Goal: Task Accomplishment & Management: Manage account settings

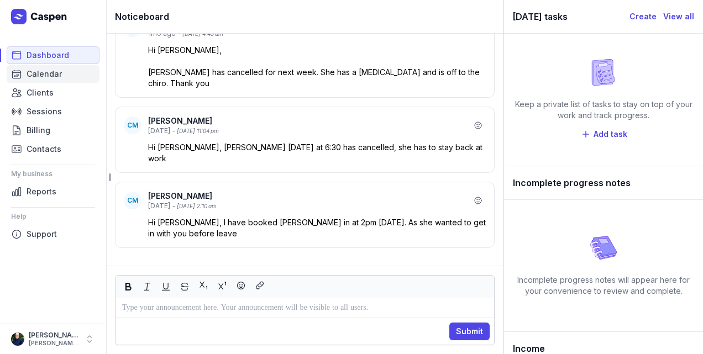
click at [53, 71] on span "Calendar" at bounding box center [44, 73] width 35 height 13
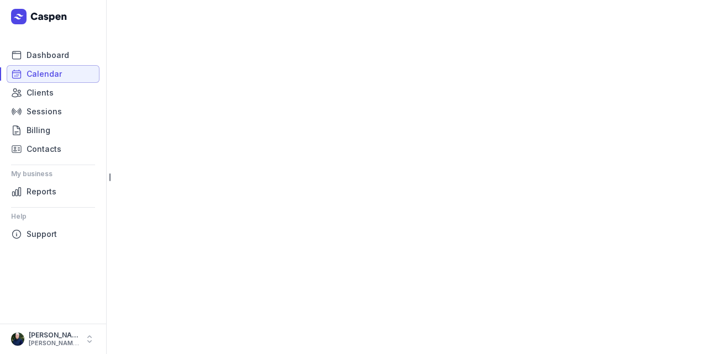
select select "week"
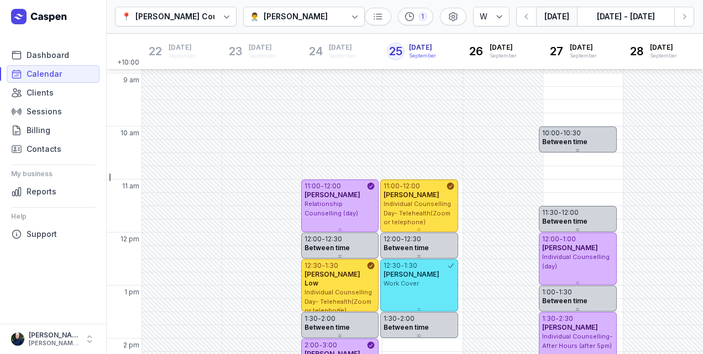
scroll to position [351, 0]
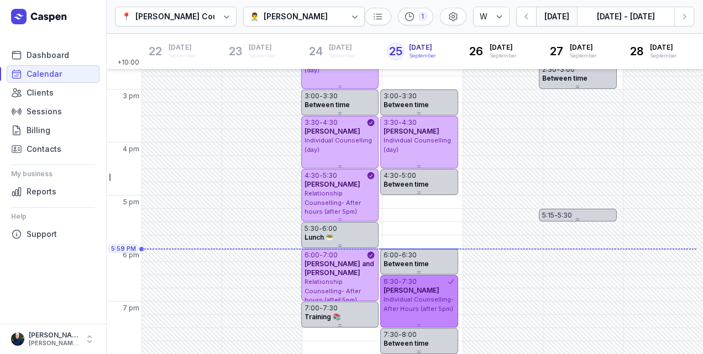
click at [446, 310] on span "Individual Counselling- After Hours (after 5pm)" at bounding box center [418, 304] width 70 height 17
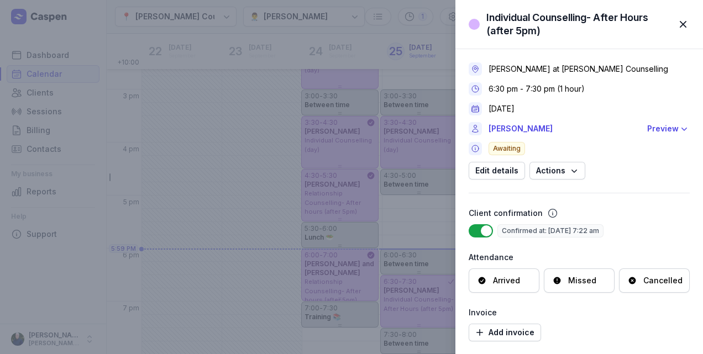
scroll to position [0, 0]
click at [515, 126] on link "[PERSON_NAME]" at bounding box center [564, 128] width 152 height 13
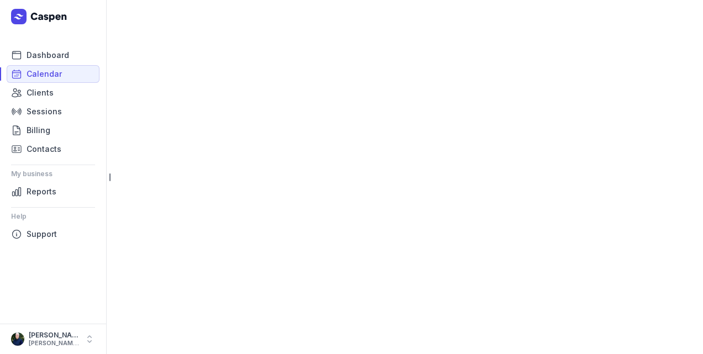
select select "week"
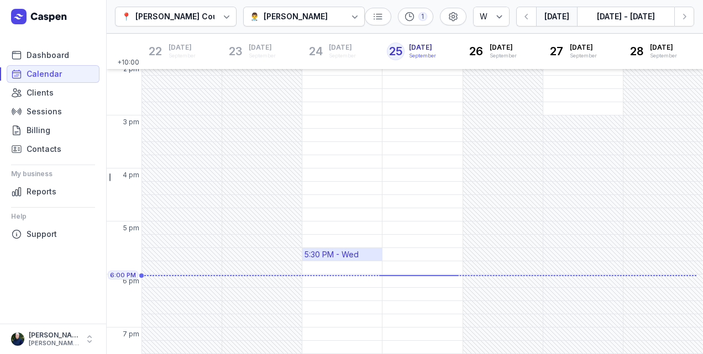
scroll to position [351, 0]
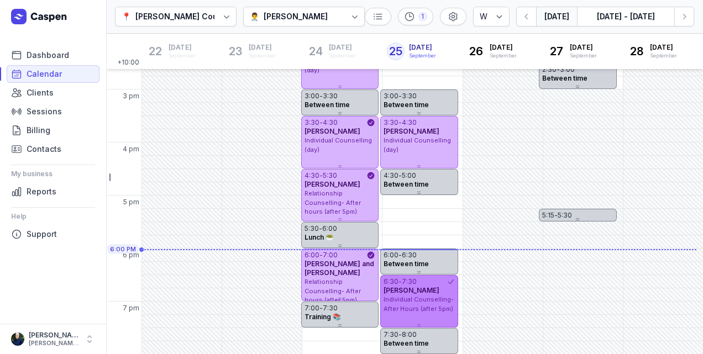
click at [447, 305] on span "Individual Counselling- After Hours (after 5pm)" at bounding box center [418, 304] width 70 height 17
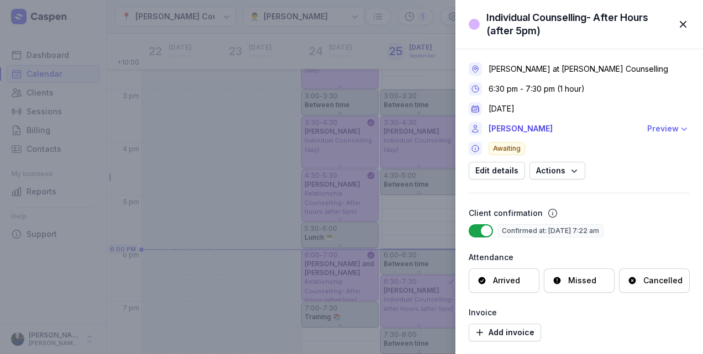
click at [678, 130] on icon "button" at bounding box center [683, 128] width 11 height 11
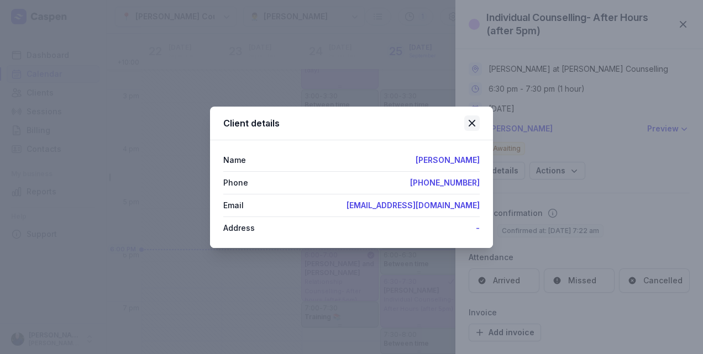
click at [470, 124] on icon at bounding box center [471, 123] width 13 height 13
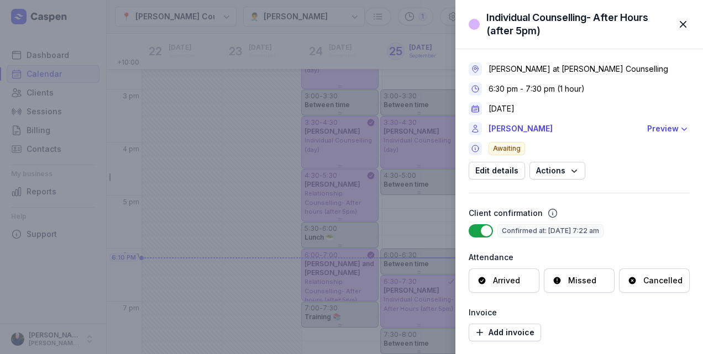
click at [688, 21] on span "button" at bounding box center [683, 24] width 24 height 24
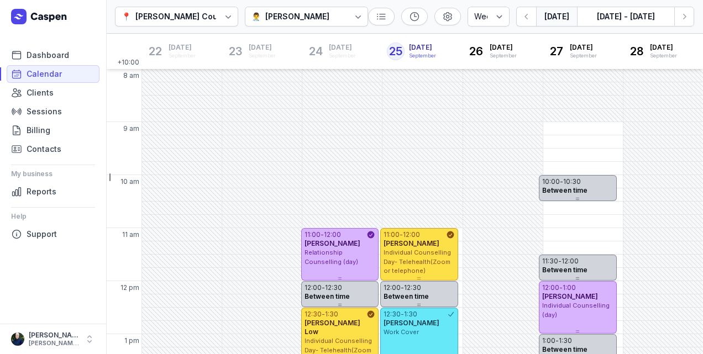
select select "week"
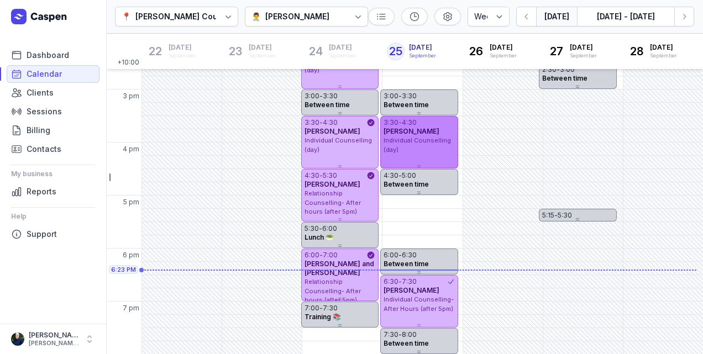
click at [423, 162] on div "3:30 - 4:30 [PERSON_NAME] Individual Counselling (day)" at bounding box center [418, 142] width 77 height 52
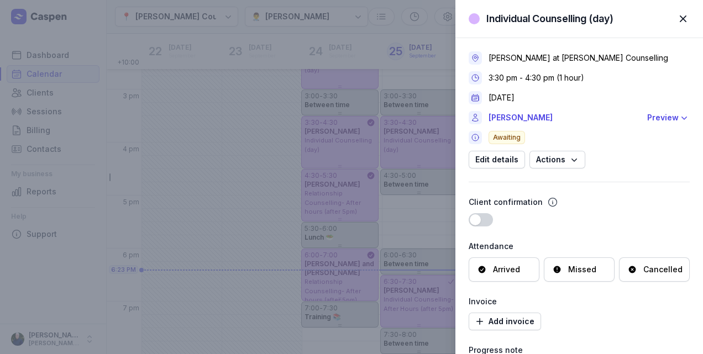
click at [502, 271] on div "Arrived" at bounding box center [506, 269] width 27 height 11
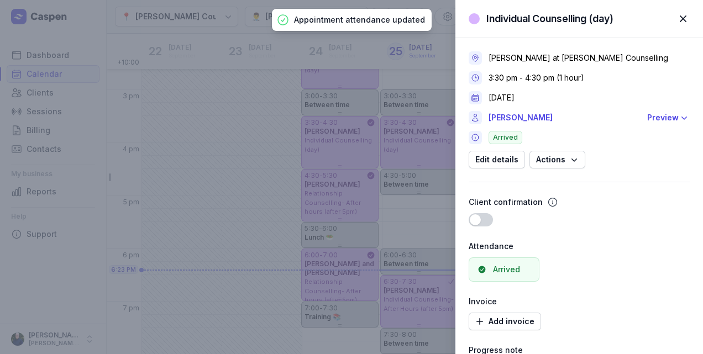
click at [683, 23] on span "button" at bounding box center [683, 19] width 24 height 24
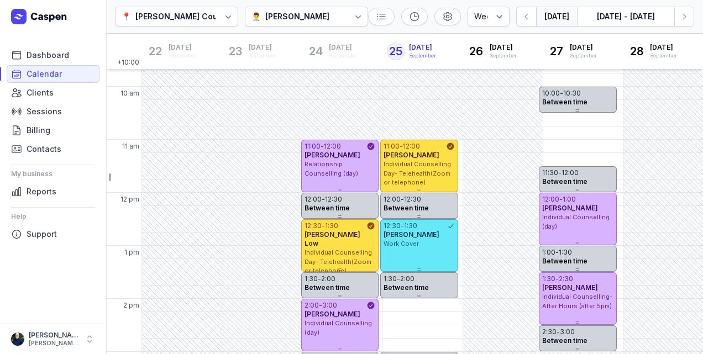
scroll to position [1, 0]
